Goal: Task Accomplishment & Management: Manage account settings

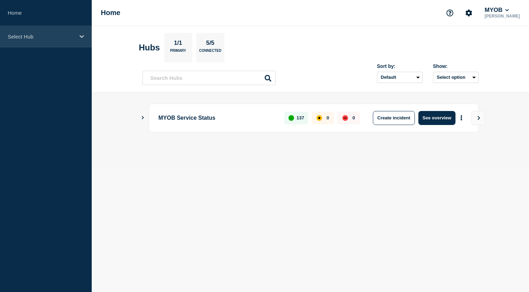
click at [60, 34] on p "Select Hub" at bounding box center [41, 37] width 67 height 6
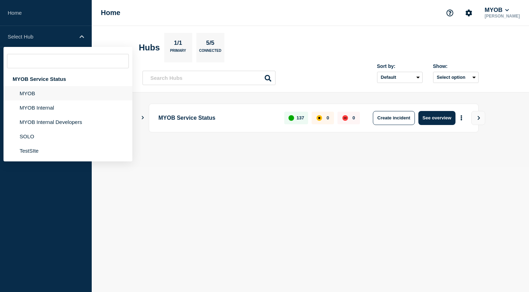
click at [52, 98] on li "MYOB" at bounding box center [68, 93] width 129 height 14
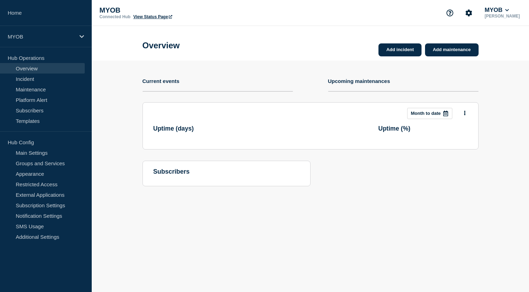
click at [128, 65] on section "Add incident Add maintenance Current events Upcoming maintenances This month Mo…" at bounding box center [311, 129] width 438 height 136
click at [158, 19] on link "View Status Page" at bounding box center [152, 16] width 39 height 5
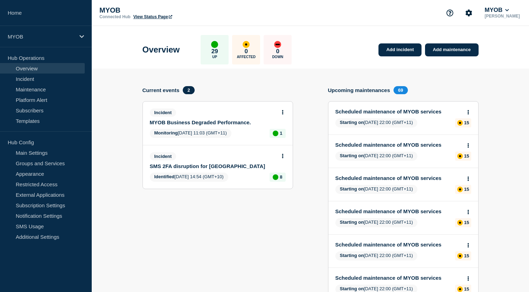
click at [218, 124] on link "MYOB Business Degraded Performance." at bounding box center [213, 122] width 126 height 6
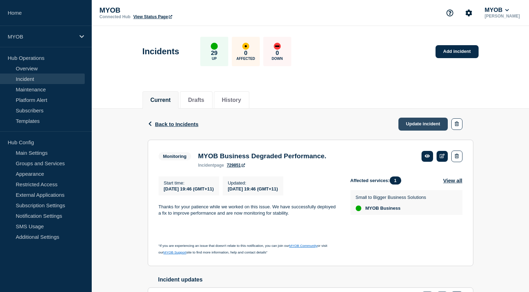
click at [418, 124] on link "Update incident" at bounding box center [424, 124] width 50 height 13
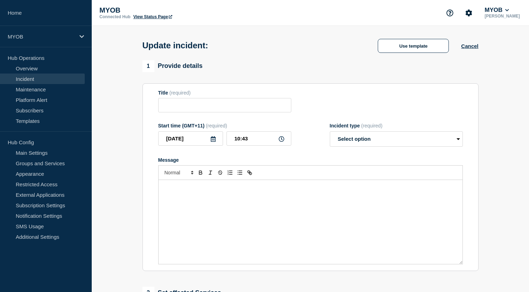
type input "MYOB Business Degraded Performance."
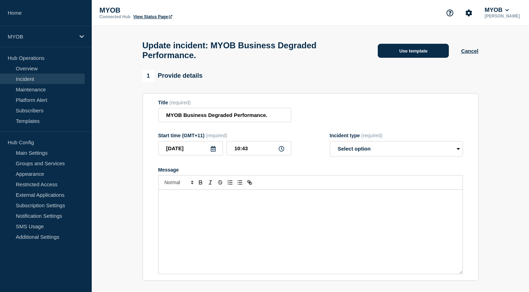
click at [416, 52] on button "Use template" at bounding box center [413, 51] width 71 height 14
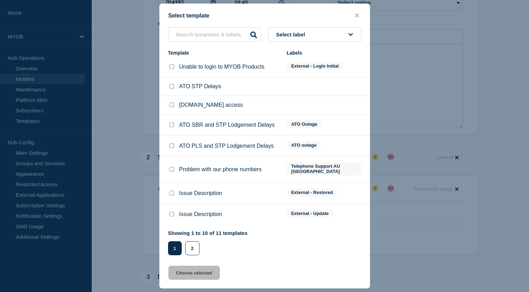
scroll to position [160, 0]
click at [172, 190] on div at bounding box center [171, 193] width 7 height 7
click at [172, 192] on input "Issue Description checkbox" at bounding box center [172, 193] width 5 height 5
checkbox input "true"
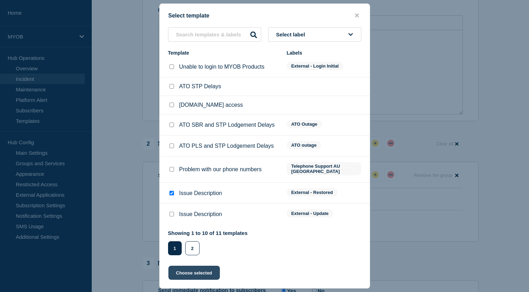
click at [206, 273] on button "Choose selected" at bounding box center [195, 273] width 52 height 14
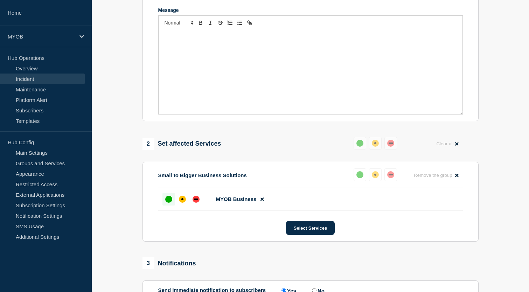
select select "resolved"
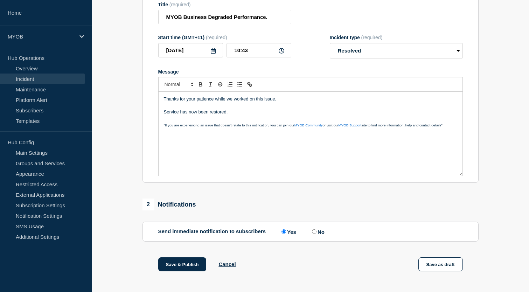
scroll to position [84, 0]
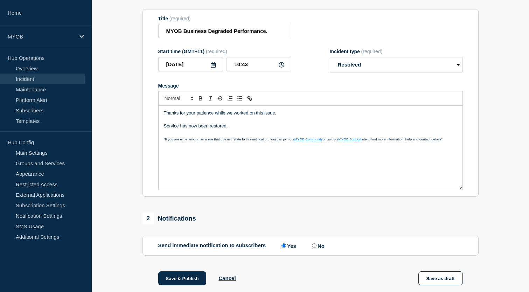
click at [427, 142] on p ""If you are experiencing an issue that doesn't relate to this notification, you…" at bounding box center [311, 139] width 294 height 6
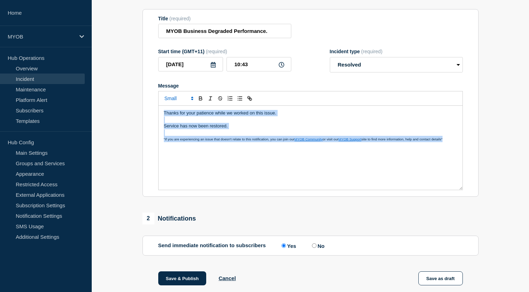
drag, startPoint x: 453, startPoint y: 146, endPoint x: 146, endPoint y: 109, distance: 309.6
click at [146, 109] on section "Title (required) MYOB Business Degraded Performance. Start time (GMT+11) (requi…" at bounding box center [311, 103] width 336 height 188
copy div "Thanks for your patience while we worked on this issue. Service has now been re…"
click at [300, 123] on p "Message" at bounding box center [311, 120] width 294 height 6
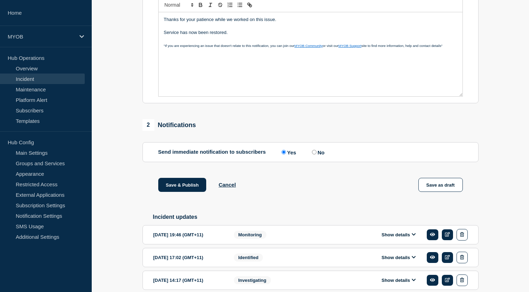
scroll to position [178, 0]
click at [314, 154] on input "No" at bounding box center [314, 152] width 5 height 5
radio input "true"
radio input "false"
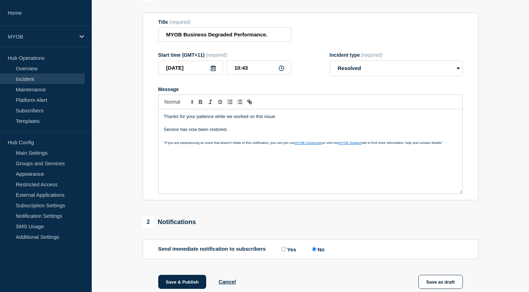
scroll to position [80, 0]
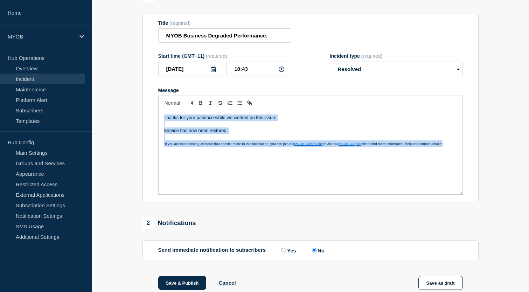
drag, startPoint x: 454, startPoint y: 151, endPoint x: 104, endPoint y: 114, distance: 351.7
click at [104, 114] on section "1 Provide details Title (required) MYOB Business Degraded Performance. Start ti…" at bounding box center [311, 212] width 438 height 443
copy div "Thanks for your patience while we worked on this issue. Service has now been re…"
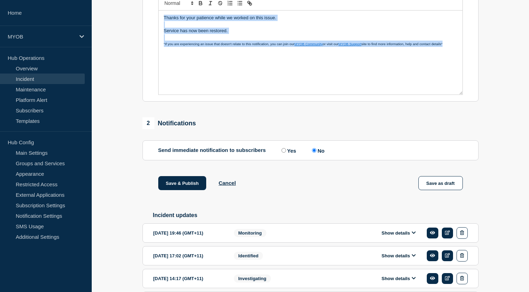
scroll to position [187, 0]
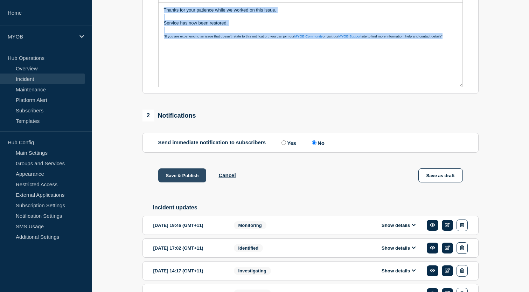
click at [185, 183] on button "Save & Publish" at bounding box center [182, 176] width 48 height 14
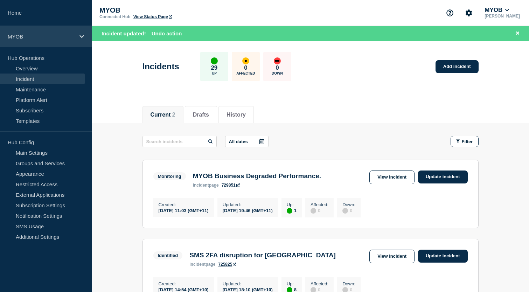
click at [67, 40] on div "MYOB" at bounding box center [46, 36] width 92 height 21
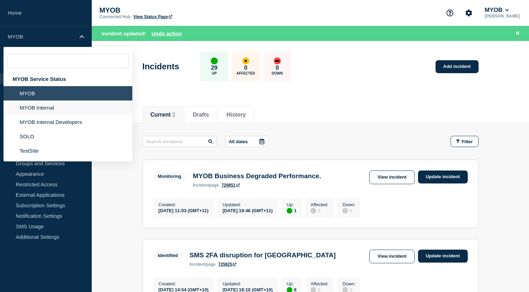
click at [44, 114] on li "MYOB Internal" at bounding box center [68, 108] width 129 height 14
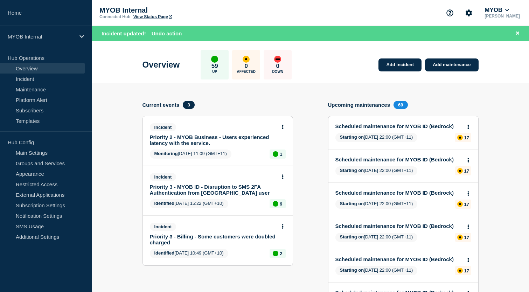
click at [251, 140] on link "Priority 2 - MYOB Business - Users experienced latency with the service." at bounding box center [213, 140] width 126 height 12
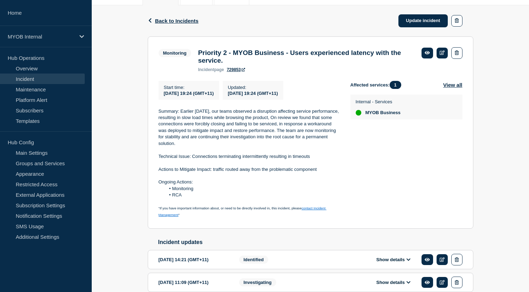
scroll to position [103, 0]
click at [420, 20] on link "Update incident" at bounding box center [424, 21] width 50 height 13
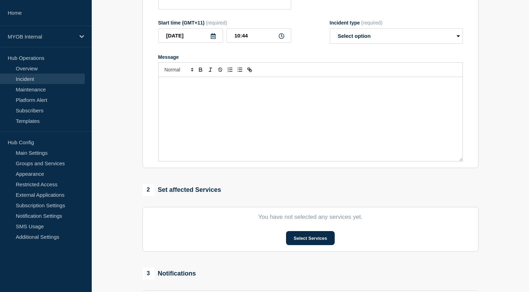
type input "Priority 2 - MYOB Business - Users experienced latency with the service."
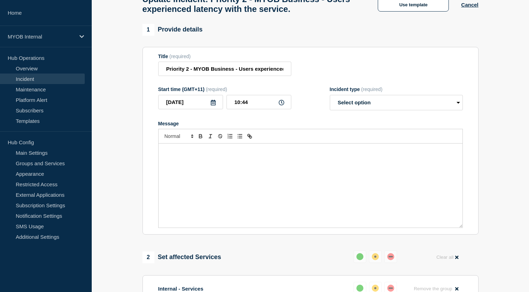
scroll to position [1, 0]
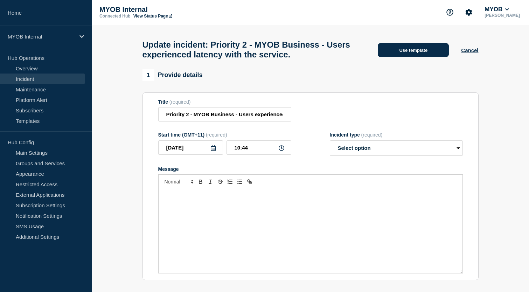
click at [421, 51] on button "Use template" at bounding box center [413, 50] width 71 height 14
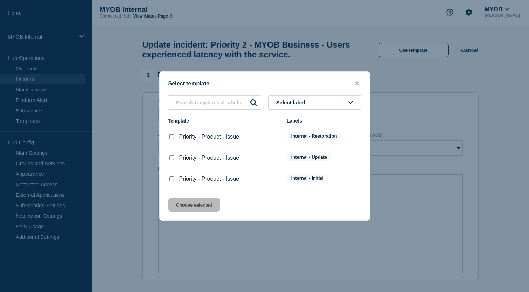
click at [172, 138] on input "Priority - Product - Issue checkbox" at bounding box center [172, 137] width 5 height 5
checkbox input "true"
click at [196, 207] on button "Choose selected" at bounding box center [195, 205] width 52 height 14
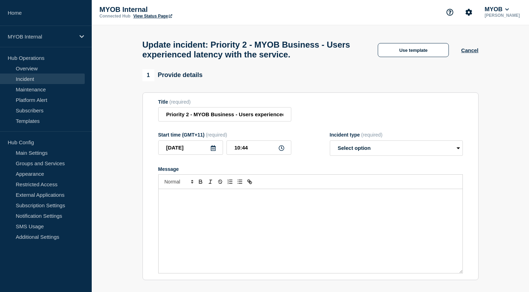
select select "resolved"
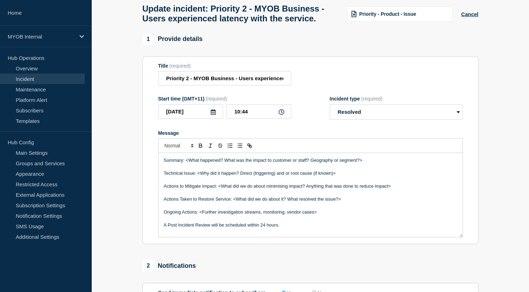
scroll to position [37, 0]
drag, startPoint x: 369, startPoint y: 169, endPoint x: 187, endPoint y: 164, distance: 181.9
click at [187, 164] on div "Summary: <What happened? What was the impact to customer or staff? Geography or…" at bounding box center [311, 195] width 304 height 84
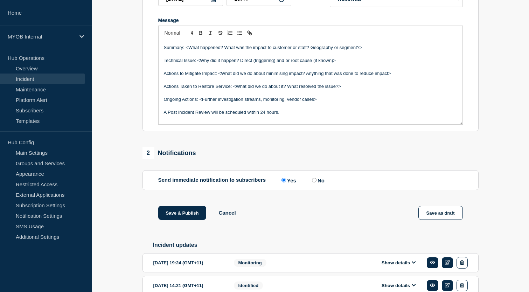
scroll to position [221, 0]
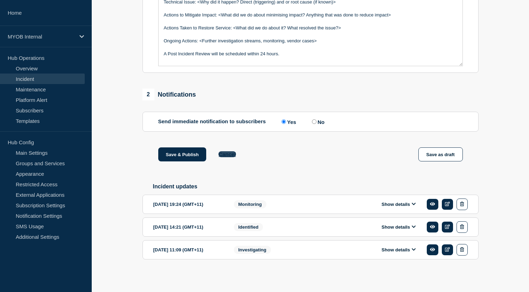
click at [225, 151] on button "Cancel" at bounding box center [227, 154] width 17 height 6
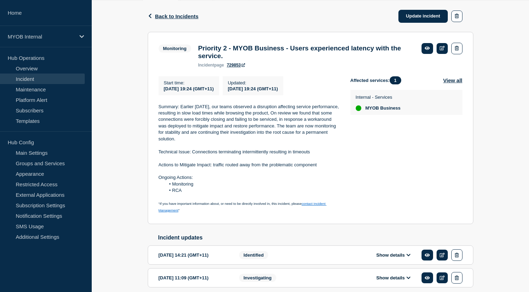
scroll to position [109, 0]
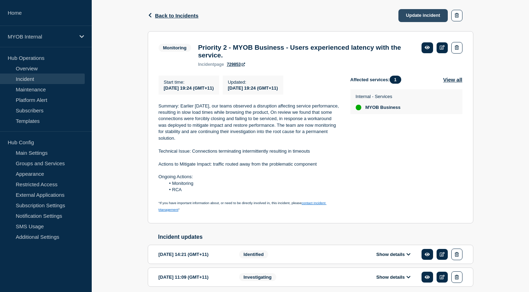
click at [424, 18] on link "Update incident" at bounding box center [424, 15] width 50 height 13
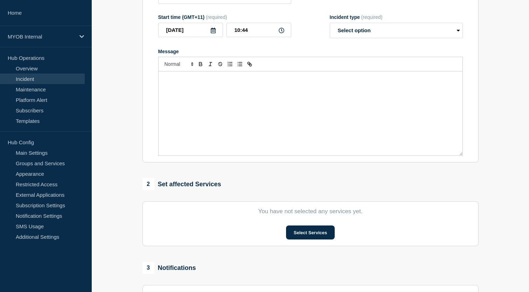
type input "Priority 2 - MYOB Business - Users experienced latency with the service."
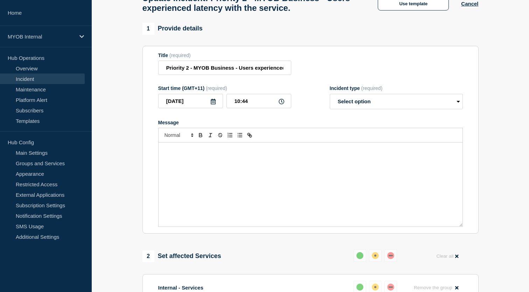
scroll to position [42, 0]
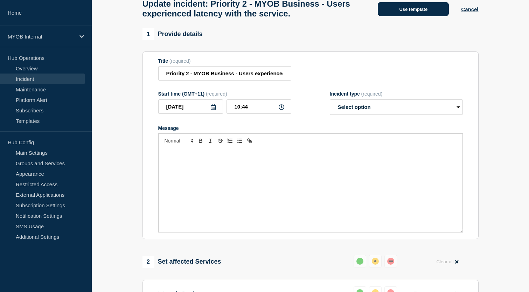
click at [420, 10] on button "Use template" at bounding box center [413, 9] width 71 height 14
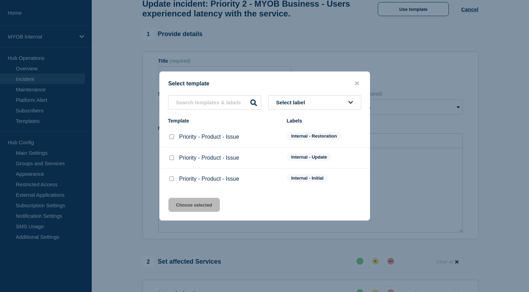
click at [171, 140] on div at bounding box center [171, 136] width 7 height 7
click at [171, 136] on input "Priority - Product - Issue checkbox" at bounding box center [172, 137] width 5 height 5
checkbox input "true"
click at [198, 205] on button "Choose selected" at bounding box center [195, 205] width 52 height 14
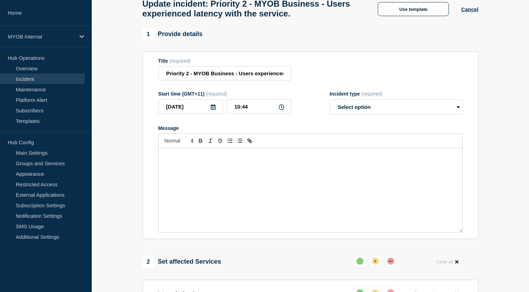
select select "resolved"
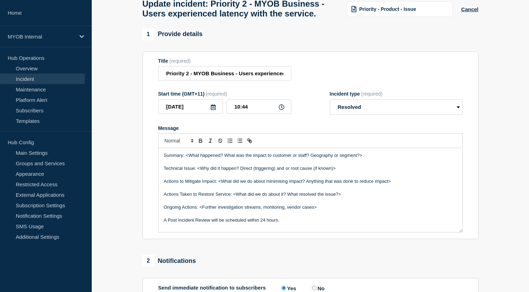
drag, startPoint x: 371, startPoint y: 162, endPoint x: 185, endPoint y: 166, distance: 185.4
click at [185, 159] on p "Summary: <What happened? What was the impact to customer or staff? Geography or…" at bounding box center [311, 155] width 294 height 6
click at [327, 159] on p "Summary: Services have remained stable over our heightened monitoring period" at bounding box center [311, 155] width 294 height 6
drag, startPoint x: 343, startPoint y: 178, endPoint x: 201, endPoint y: 176, distance: 142.6
click at [201, 172] on p "Technical Issue: <Why did it happen? Direct (triggering) and or root cause (if …" at bounding box center [311, 168] width 294 height 6
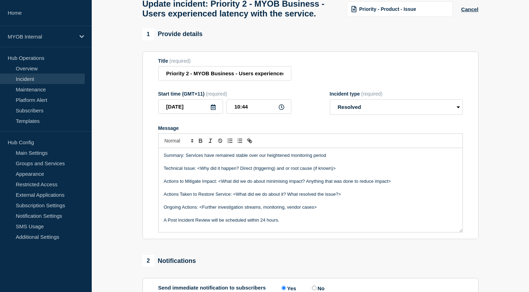
click at [338, 172] on p "Technical Issue: <Why did it happen? Direct (triggering) and or root cause (if …" at bounding box center [311, 168] width 294 height 6
drag, startPoint x: 345, startPoint y: 175, endPoint x: 165, endPoint y: 179, distance: 180.1
click at [165, 172] on p "Technical Issue: <Why did it happen? Direct (triggering) and or root cause (if …" at bounding box center [311, 168] width 294 height 6
click at [339, 159] on p "Summary: Services have remained stable over our heightened monitoring period" at bounding box center [311, 155] width 294 height 6
drag, startPoint x: 343, startPoint y: 177, endPoint x: 198, endPoint y: 177, distance: 144.7
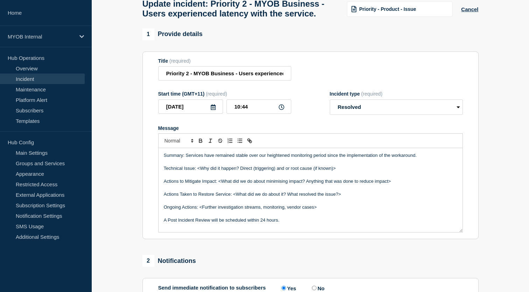
click at [198, 172] on p "Technical Issue: <Why did it happen? Direct (triggering) and or root cause (if …" at bounding box center [311, 168] width 294 height 6
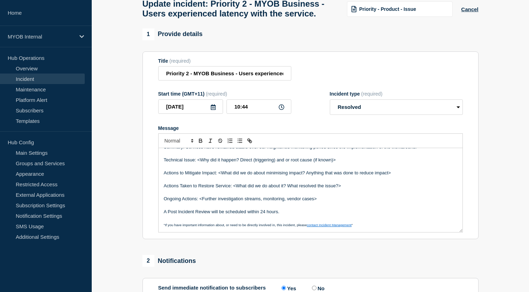
scroll to position [0, 0]
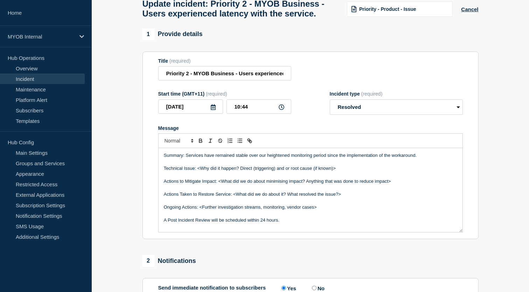
click at [341, 172] on p "Technical Issue: <Why did it happen? Direct (triggering) and or root cause (if …" at bounding box center [311, 168] width 294 height 6
drag, startPoint x: 341, startPoint y: 177, endPoint x: 198, endPoint y: 174, distance: 143.0
click at [198, 172] on p "Technical Issue: <Why did it happen? Direct (triggering) and or root cause (if …" at bounding box center [311, 168] width 294 height 6
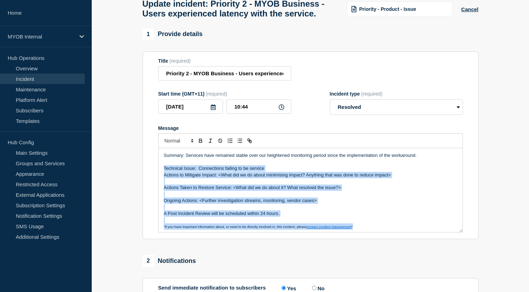
drag, startPoint x: 358, startPoint y: 234, endPoint x: 157, endPoint y: 176, distance: 209.4
click at [157, 176] on section "Title (required) Priority 2 - MYOB Business - Users experienced latency with th…" at bounding box center [311, 146] width 336 height 188
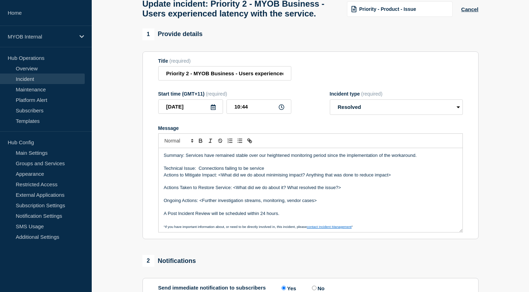
click at [193, 178] on p "Actions to Mitigate Impact: <What did we do about minimising impact? Anything t…" at bounding box center [311, 175] width 294 height 6
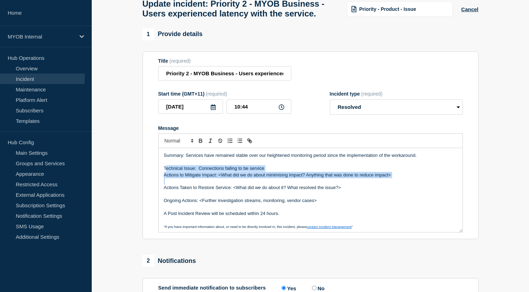
drag, startPoint x: 402, startPoint y: 188, endPoint x: 166, endPoint y: 174, distance: 235.5
click at [166, 174] on div "Summary: Services have remained stable over our heightened monitoring period si…" at bounding box center [311, 190] width 304 height 84
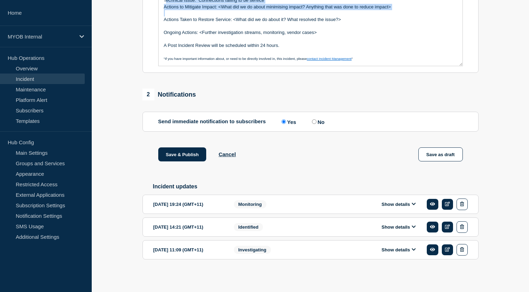
scroll to position [221, 0]
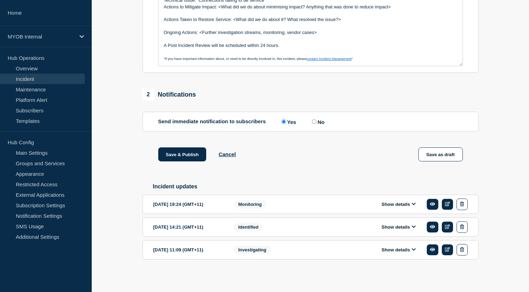
click at [419, 199] on div "Show details" at bounding box center [401, 205] width 134 height 12
click at [413, 202] on icon at bounding box center [414, 204] width 4 height 5
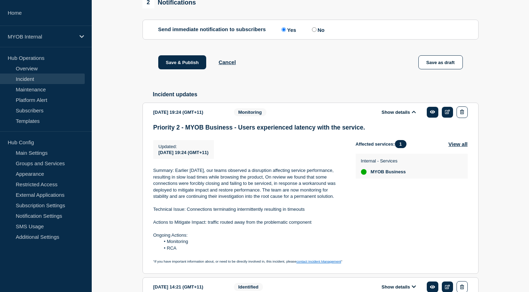
scroll to position [377, 0]
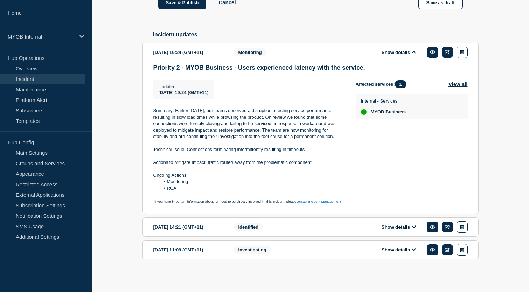
drag, startPoint x: 319, startPoint y: 159, endPoint x: 148, endPoint y: 146, distance: 172.2
click at [148, 146] on section "[DATE] 19:24 (GMT+11) Show details Monitoring Priority 2 - MYOB Business - User…" at bounding box center [311, 128] width 336 height 171
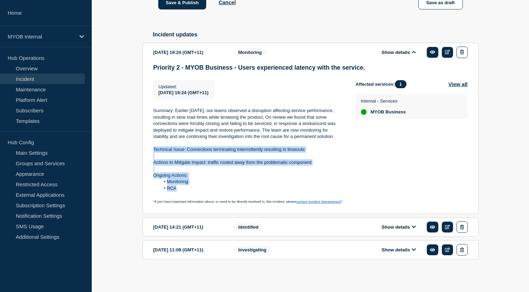
drag, startPoint x: 182, startPoint y: 185, endPoint x: 144, endPoint y: 145, distance: 55.3
click at [144, 145] on section "[DATE] 19:24 (GMT+11) Show details Monitoring Priority 2 - MYOB Business - User…" at bounding box center [311, 128] width 336 height 171
copy div "Technical Issue: Connections terminating intermittently resulting in timeouts A…"
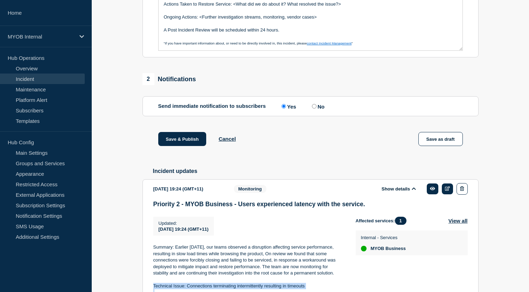
scroll to position [62, 0]
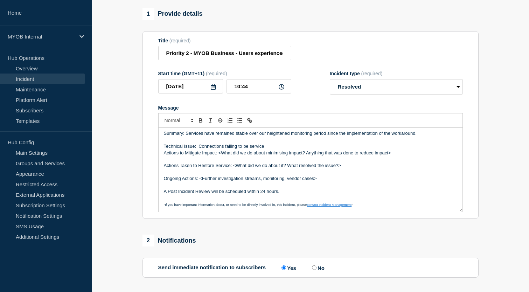
drag, startPoint x: 287, startPoint y: 198, endPoint x: 157, endPoint y: 172, distance: 133.3
click at [157, 172] on section "Title (required) Priority 2 - MYOB Business - Users experienced latency with th…" at bounding box center [311, 125] width 336 height 188
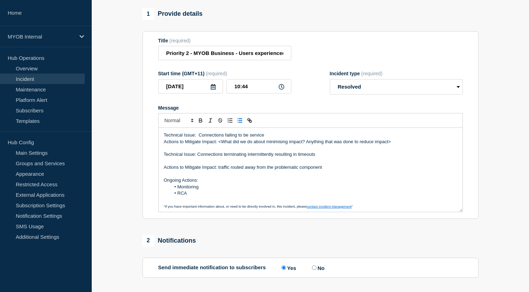
scroll to position [0, 0]
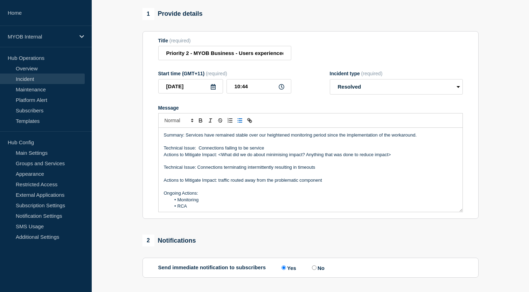
click at [165, 158] on p "Actions to Mitigate Impact: <What did we do about minimising impact? Anything t…" at bounding box center [311, 155] width 294 height 6
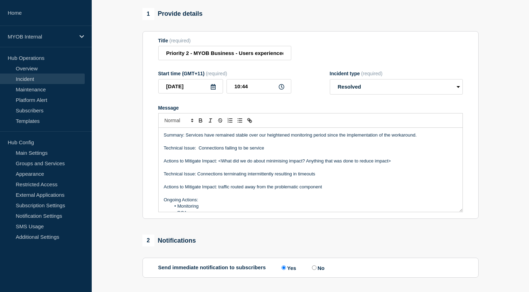
drag, startPoint x: 403, startPoint y: 167, endPoint x: 140, endPoint y: 172, distance: 263.5
click at [140, 172] on div "1 Provide details Title (required) Priority 2 - MYOB Business - Users experienc…" at bounding box center [310, 294] width 344 height 572
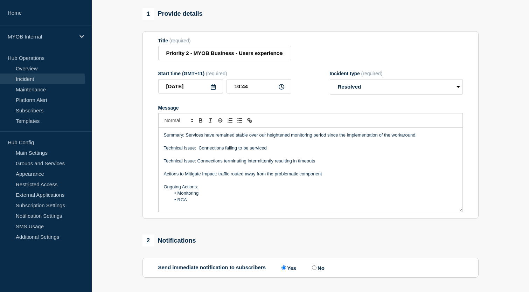
click at [305, 151] on p "Technical Issue: Connections failing to be serviced" at bounding box center [311, 148] width 294 height 6
click at [258, 151] on p "Technical Issue: Connections failing to be serviced" at bounding box center [311, 148] width 294 height 6
click at [256, 151] on p "Technical Issue: Connections failing to be serviced" at bounding box center [311, 148] width 294 height 6
click at [289, 151] on p "Technical Issue: Connections failing to be serviced" at bounding box center [311, 148] width 294 height 6
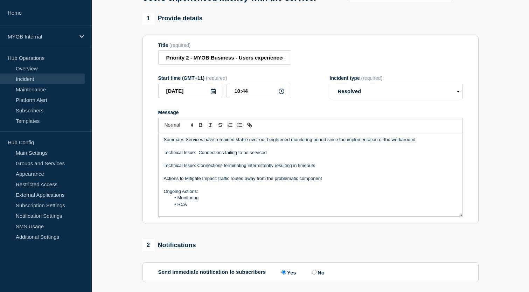
scroll to position [58, 0]
drag, startPoint x: 289, startPoint y: 157, endPoint x: 177, endPoint y: 159, distance: 112.8
click at [177, 155] on p "Technical Issue: Connections failing to be serviced" at bounding box center [311, 152] width 294 height 6
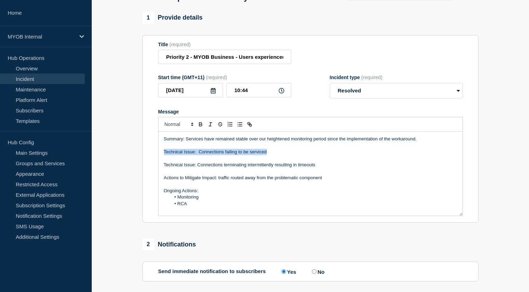
drag, startPoint x: 279, startPoint y: 160, endPoint x: 128, endPoint y: 157, distance: 151.7
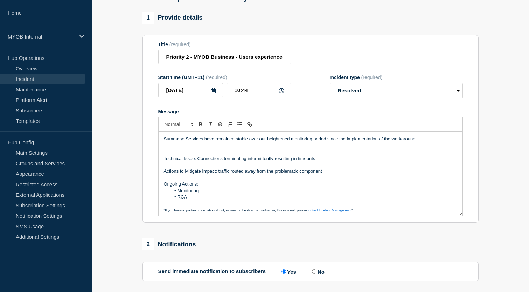
click at [246, 162] on p "Technical Issue: Connections terminating intermittently resulting in timeouts" at bounding box center [311, 159] width 294 height 6
click at [347, 162] on p "Technical Issue: Connections terminating prematurely intermittently resulting i…" at bounding box center [311, 159] width 294 height 6
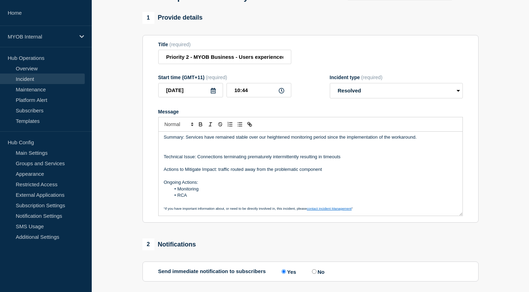
click at [184, 147] on p "Message" at bounding box center [311, 144] width 294 height 6
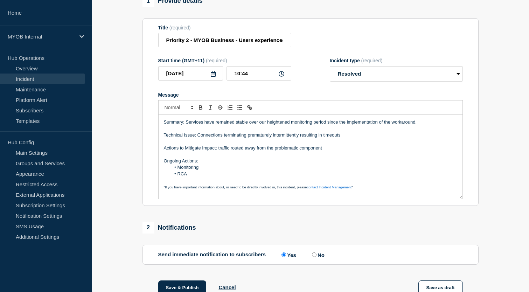
scroll to position [80, 0]
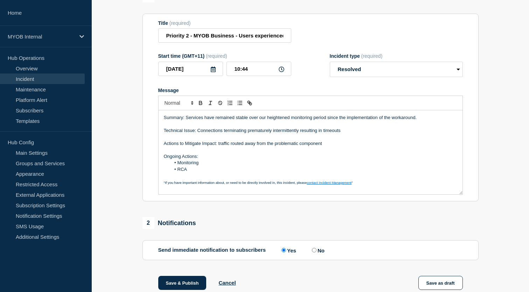
click at [314, 253] on input "No" at bounding box center [314, 250] width 5 height 5
radio input "true"
radio input "false"
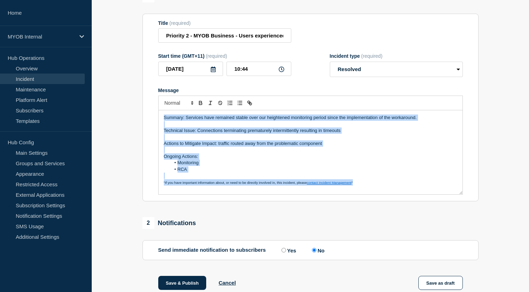
drag, startPoint x: 375, startPoint y: 190, endPoint x: 99, endPoint y: 120, distance: 284.4
click at [98, 120] on section "1 Provide details Title (required) Priority 2 - MYOB Business - Users experienc…" at bounding box center [311, 277] width 438 height 572
copy div "Summary: Services have remained stable over our heightened monitoring period si…"
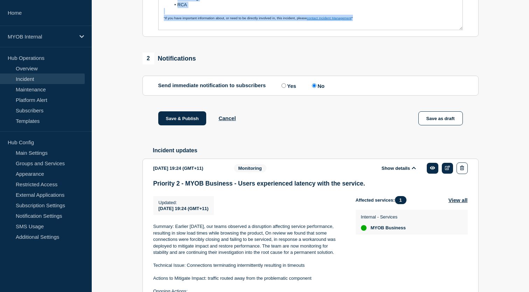
scroll to position [266, 0]
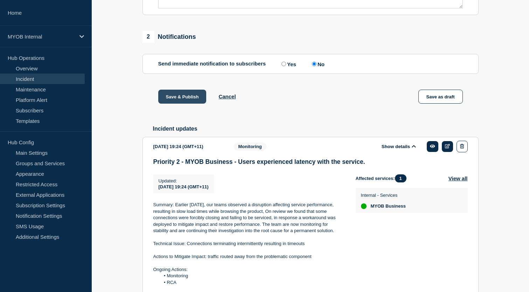
click at [188, 104] on button "Save & Publish" at bounding box center [182, 97] width 48 height 14
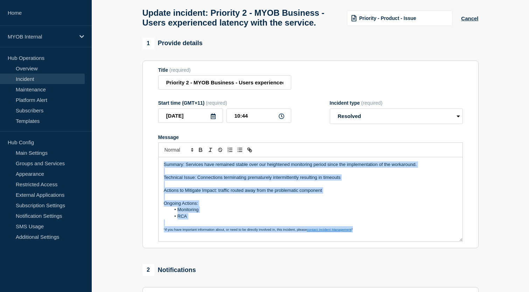
scroll to position [0, 0]
